Goal: Complete application form: Complete application form

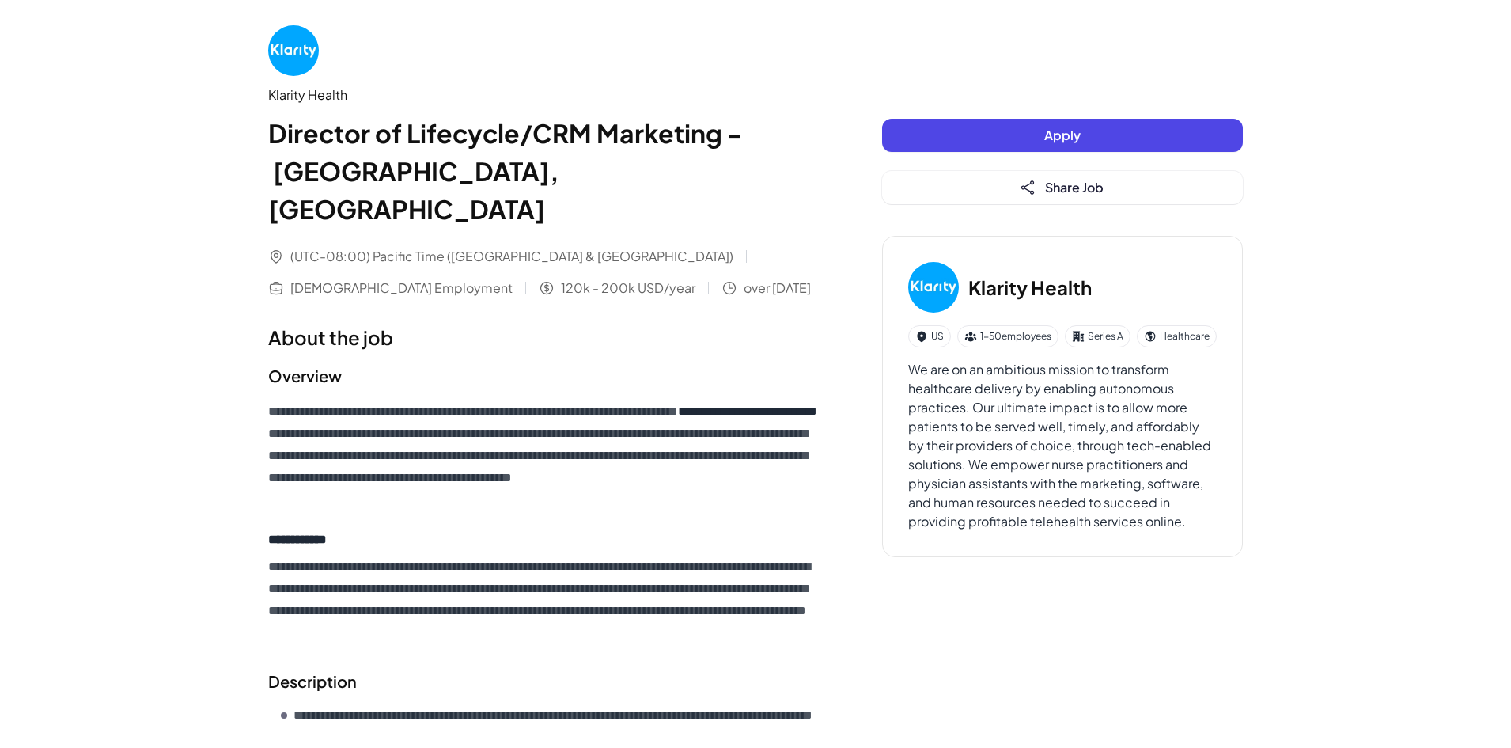
click at [1008, 132] on button "Apply" at bounding box center [1062, 135] width 361 height 33
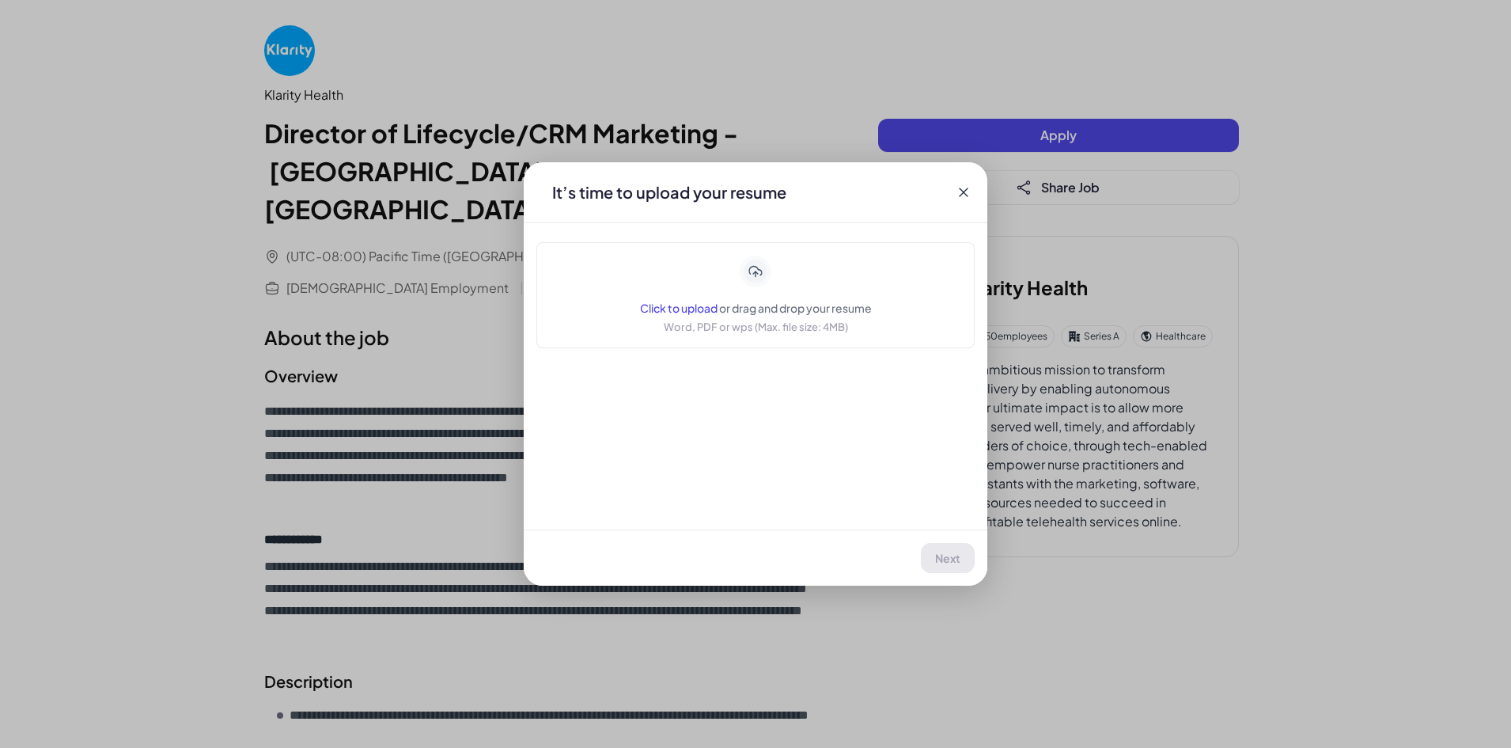
click at [729, 312] on span "or drag and drop your resume" at bounding box center [795, 308] width 153 height 14
click at [939, 556] on span "Next" at bounding box center [948, 558] width 25 height 14
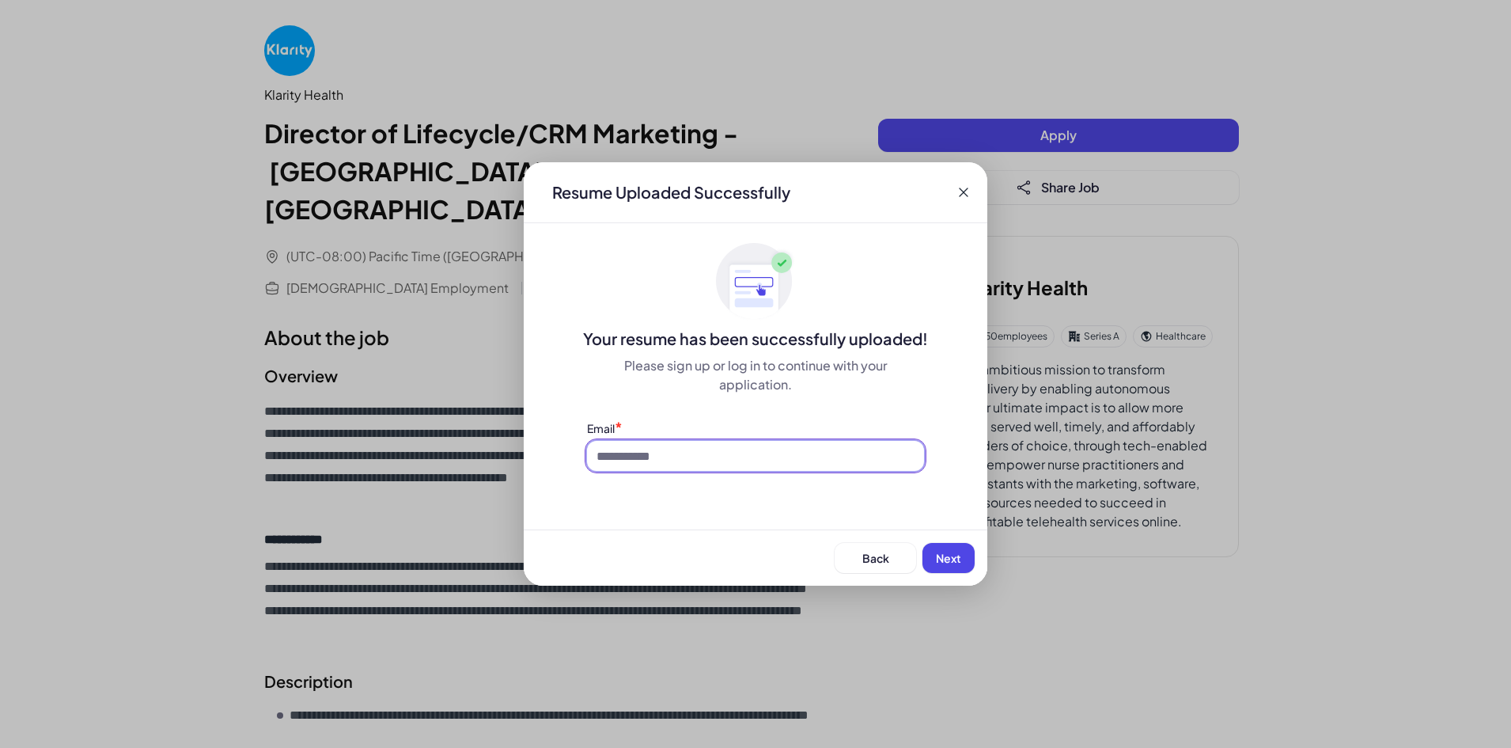
click at [695, 459] on input at bounding box center [755, 456] width 337 height 30
type input "**********"
click at [965, 556] on button "Next" at bounding box center [948, 558] width 52 height 30
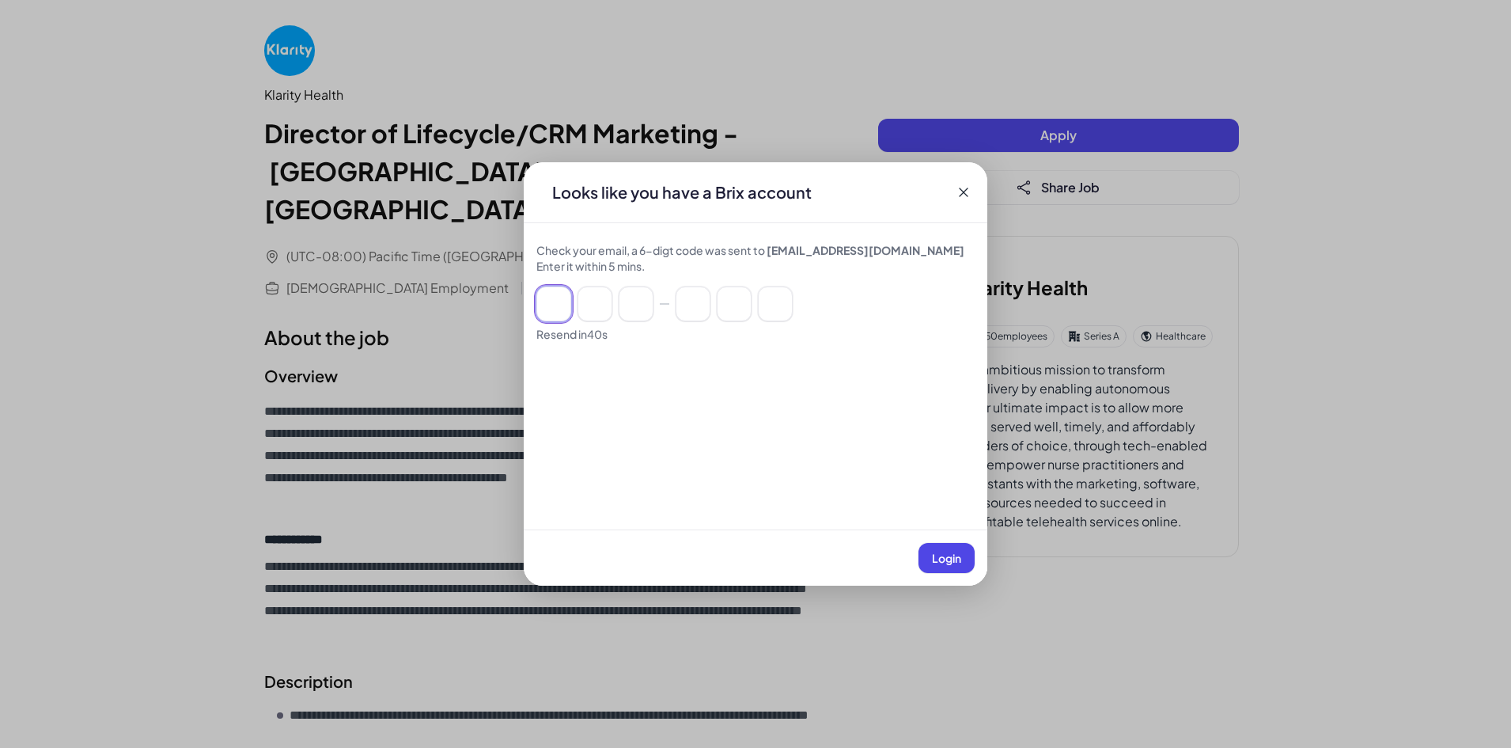
click at [554, 309] on input at bounding box center [553, 303] width 35 height 35
paste input "******"
type input "*"
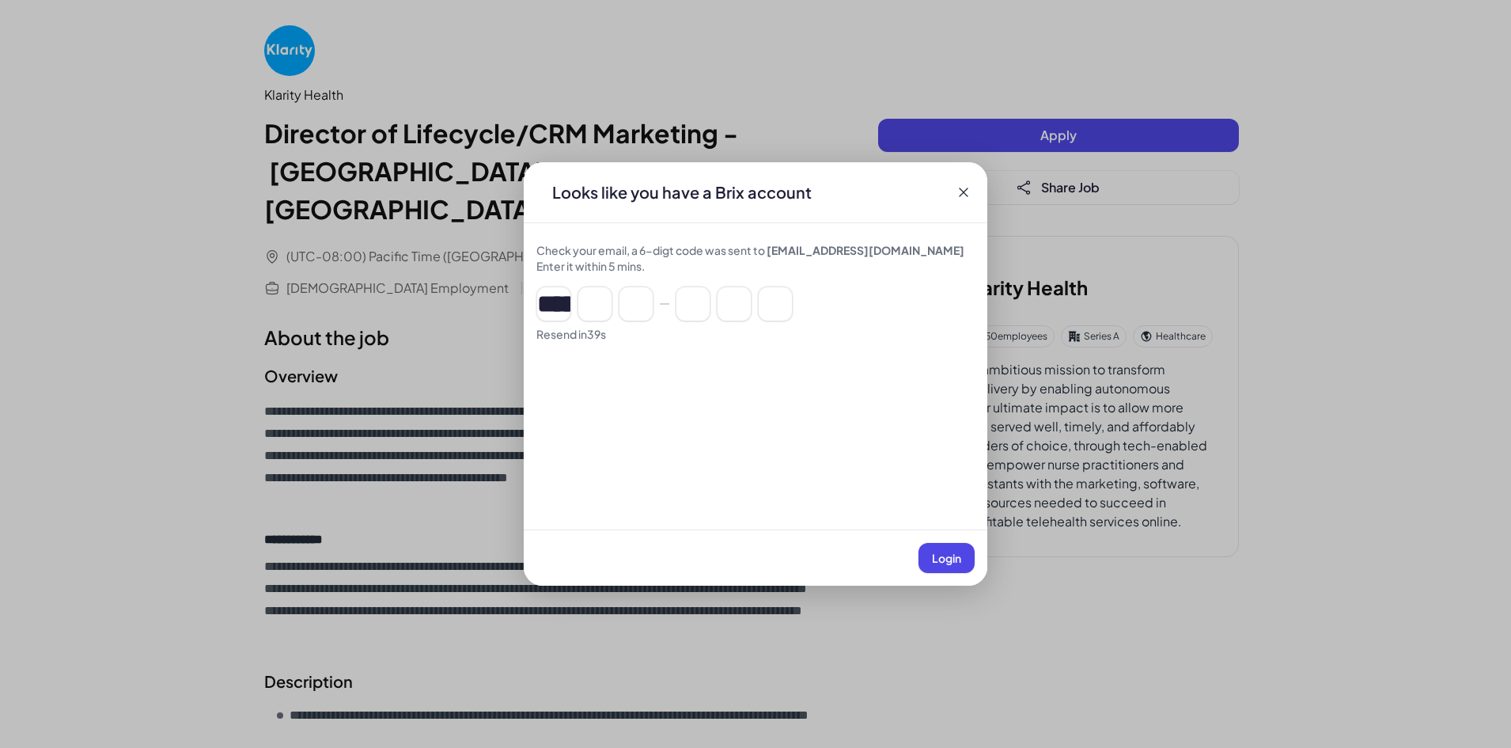
type input "*"
click at [951, 559] on span "Login" at bounding box center [946, 558] width 29 height 14
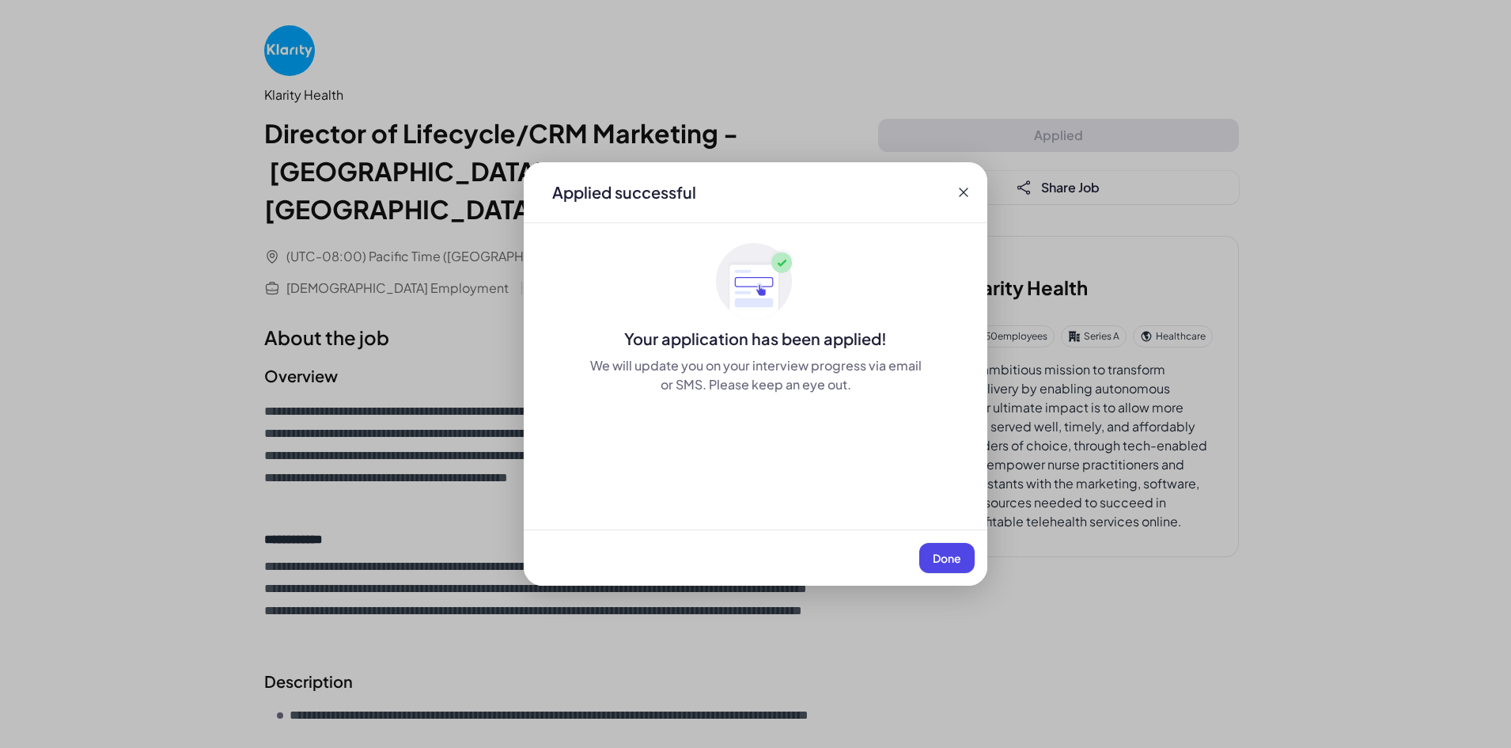
click at [958, 558] on span "Done" at bounding box center [947, 558] width 28 height 14
